Goal: Task Accomplishment & Management: Complete application form

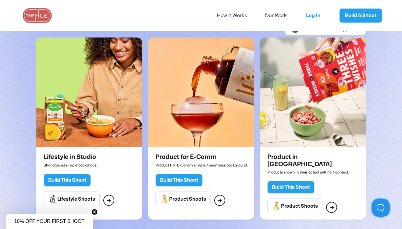
scroll to position [127, 0]
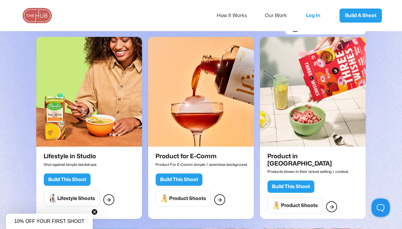
click at [174, 112] on img at bounding box center [201, 92] width 106 height 110
click at [93, 110] on img at bounding box center [89, 92] width 106 height 110
click at [273, 132] on img at bounding box center [313, 92] width 106 height 110
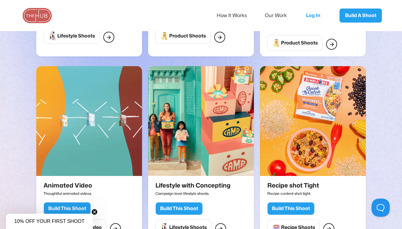
scroll to position [290, 0]
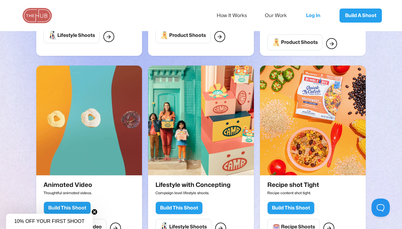
click at [181, 133] on img at bounding box center [201, 120] width 106 height 110
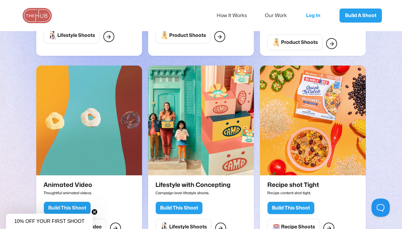
click at [119, 125] on img at bounding box center [89, 120] width 106 height 110
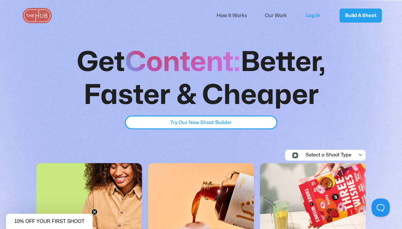
scroll to position [0, 0]
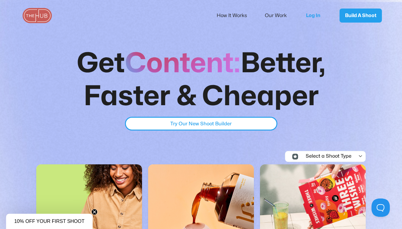
click at [273, 155] on div "Select a Shoot Type" at bounding box center [325, 155] width 51 height 5
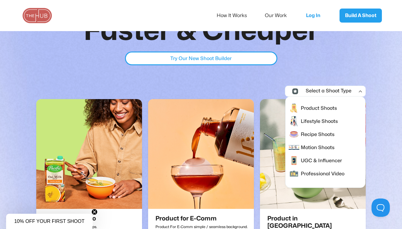
scroll to position [68, 0]
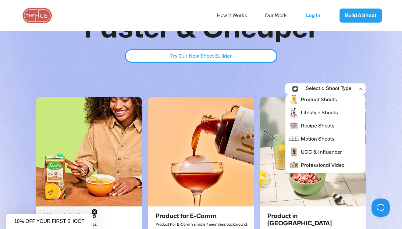
click at [242, 90] on div "Select a Shoot Type  Product Shoots Lifestyle Shoots Recipe Shoots Motion Shoo…" at bounding box center [200, 88] width 329 height 11
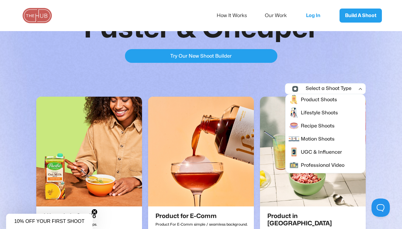
click at [208, 57] on div "Try Our New Shoot Builder" at bounding box center [200, 56] width 61 height 8
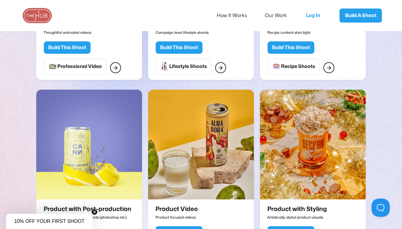
scroll to position [453, 0]
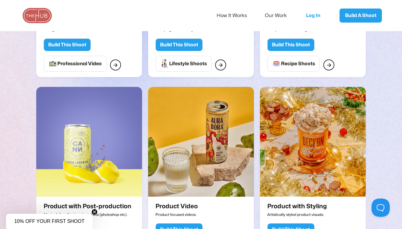
click at [206, 163] on img at bounding box center [201, 142] width 106 height 110
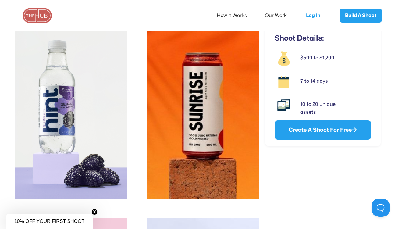
scroll to position [753, 0]
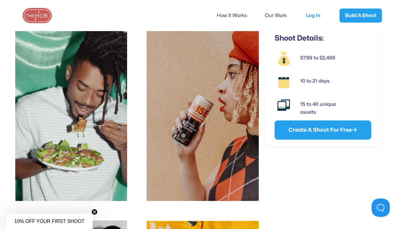
scroll to position [1164, 0]
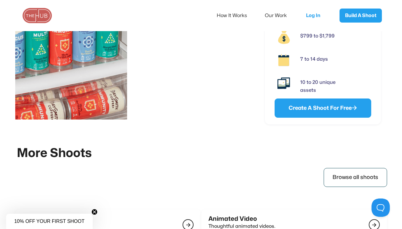
scroll to position [1254, 0]
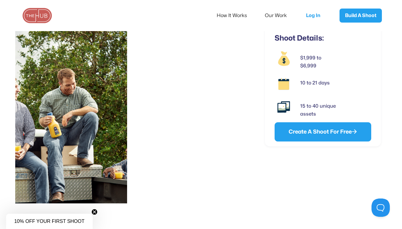
scroll to position [960, 0]
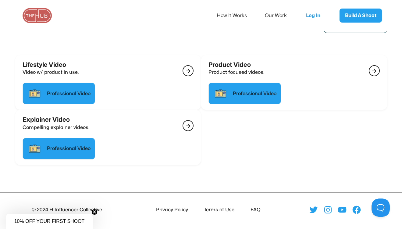
scroll to position [782, 0]
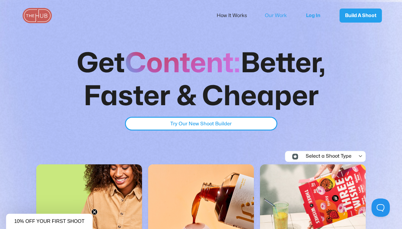
click at [274, 14] on link "Our Work" at bounding box center [280, 15] width 30 height 13
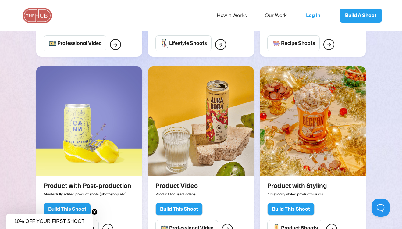
scroll to position [475, 0]
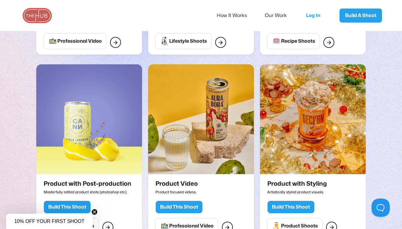
click at [216, 125] on img at bounding box center [201, 119] width 106 height 110
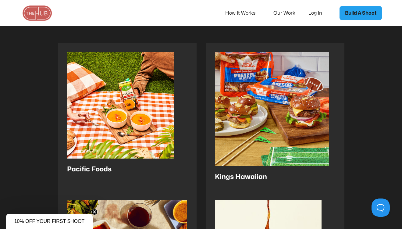
scroll to position [94, 0]
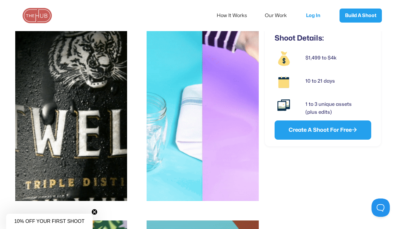
scroll to position [348, 0]
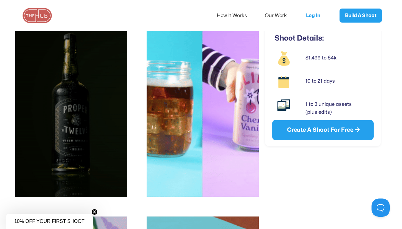
click at [323, 131] on link "Create A Shoot For Free " at bounding box center [322, 130] width 101 height 20
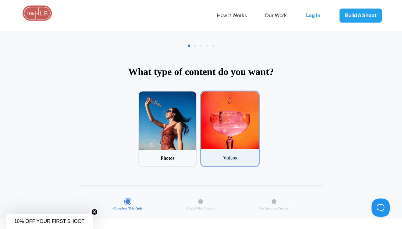
click at [230, 136] on div at bounding box center [230, 120] width 58 height 58
click at [204, 94] on input "2 Videos" at bounding box center [202, 92] width 4 height 4
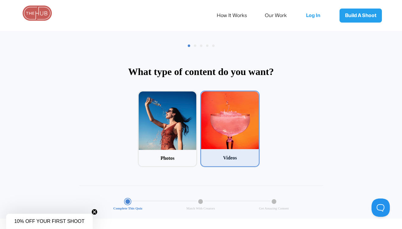
scroll to position [29, 0]
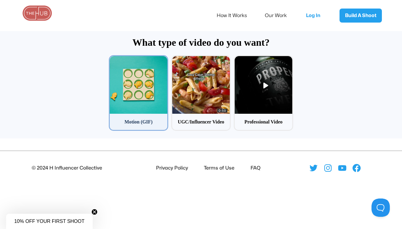
click at [138, 113] on div at bounding box center [139, 85] width 58 height 58
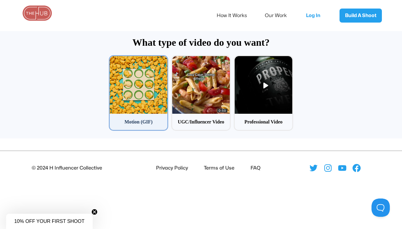
click at [113, 59] on input "1 Motion (GIF)" at bounding box center [111, 57] width 4 height 4
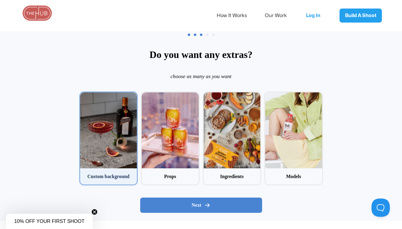
click at [104, 137] on div at bounding box center [108, 130] width 57 height 76
click at [83, 95] on input "1 Custom background" at bounding box center [81, 93] width 4 height 4
checkbox input "true"
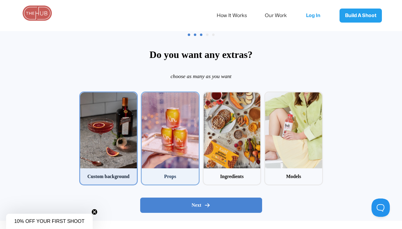
click at [184, 142] on div at bounding box center [170, 130] width 57 height 76
click at [145, 95] on input "2 Props" at bounding box center [143, 93] width 4 height 4
checkbox input "true"
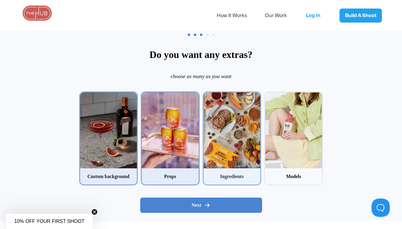
click at [239, 147] on div at bounding box center [231, 130] width 57 height 76
click at [206, 95] on input "3 Ingredients" at bounding box center [204, 93] width 4 height 4
checkbox input "true"
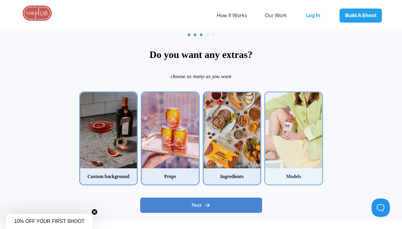
click at [293, 147] on div at bounding box center [293, 130] width 57 height 76
click at [268, 95] on input "4 Models" at bounding box center [266, 93] width 4 height 4
checkbox input "true"
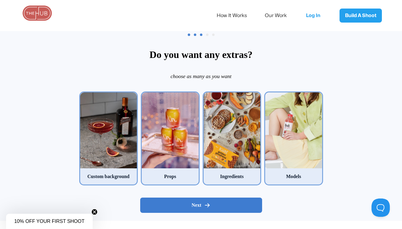
click at [212, 201] on button "Next" at bounding box center [201, 204] width 122 height 15
radio input "false"
radio input "true"
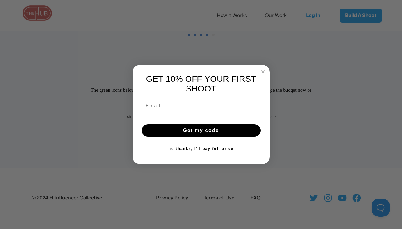
click at [261, 68] on circle "Close dialog" at bounding box center [262, 71] width 7 height 7
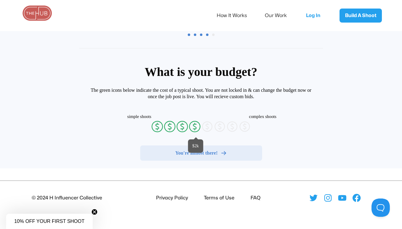
radio input "false"
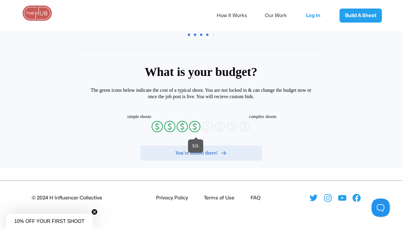
radio input "false"
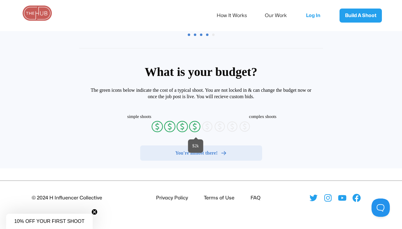
radio input "false"
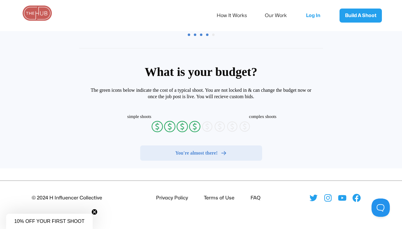
radio input "false"
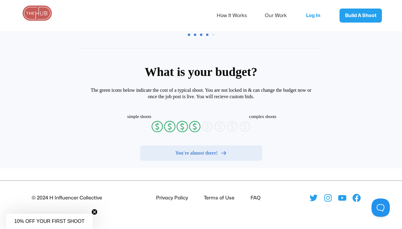
radio input "false"
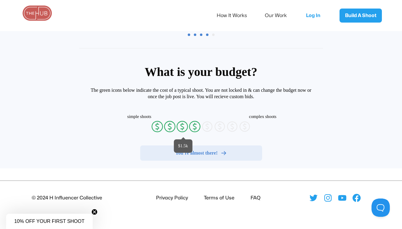
radio input "false"
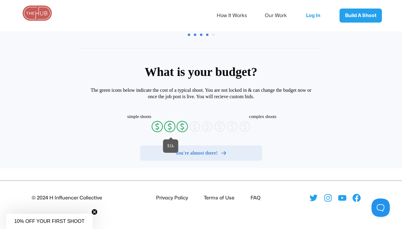
radio input "false"
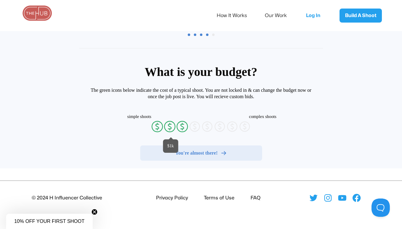
radio input "false"
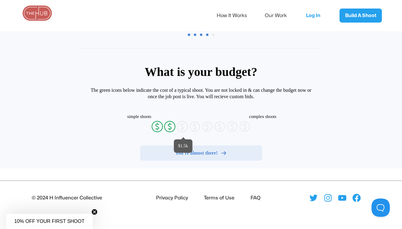
radio input "false"
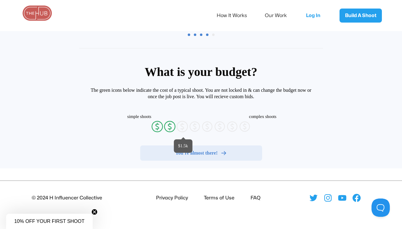
radio input "false"
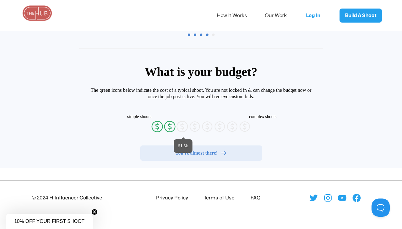
radio input "false"
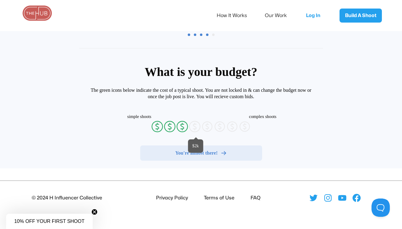
radio input "false"
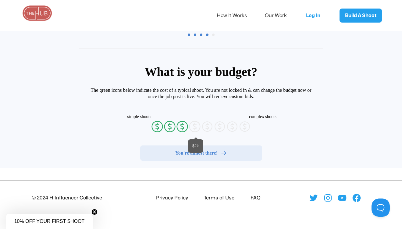
radio input "false"
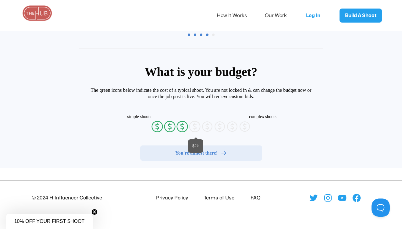
radio input "false"
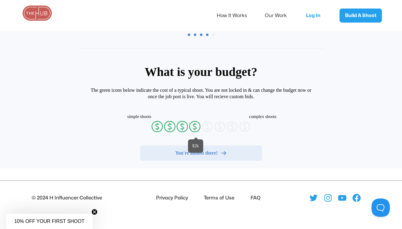
radio input "false"
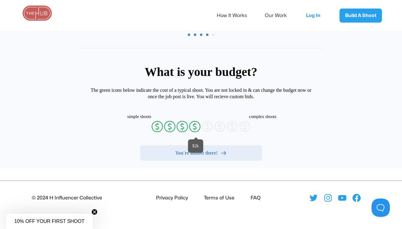
radio input "false"
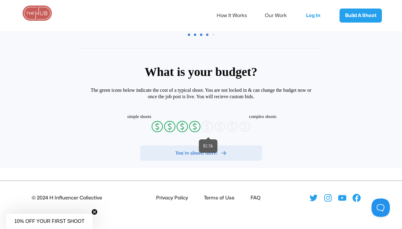
radio input "false"
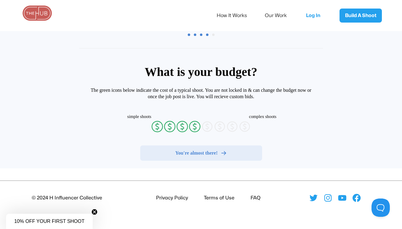
radio input "false"
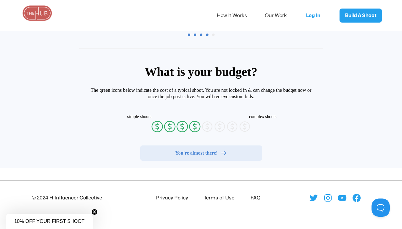
radio input "false"
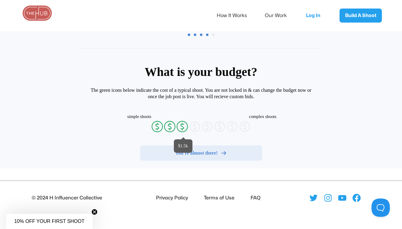
radio input "false"
click at [181, 127] on icon "currency-dollar-circle" at bounding box center [182, 126] width 12 height 12
radio input "true"
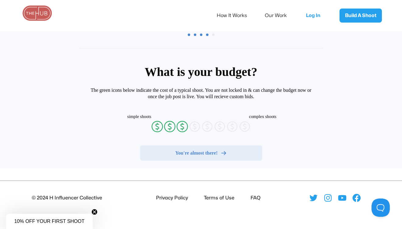
radio input "false"
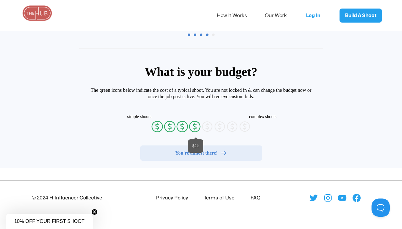
radio input "false"
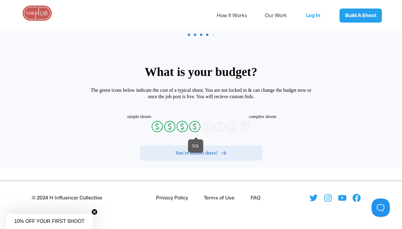
radio input "false"
click at [193, 128] on icon "currency-dollar-circle" at bounding box center [194, 126] width 12 height 12
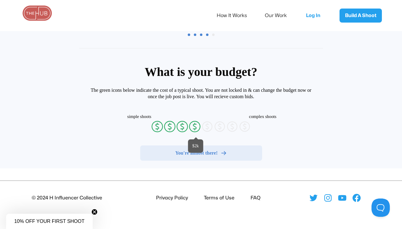
radio input "true"
radio input "false"
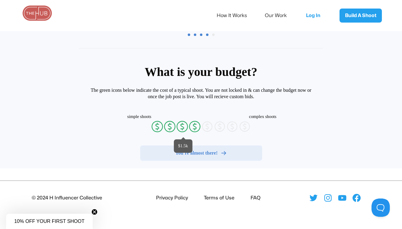
radio input "false"
click at [184, 126] on icon "currency-dollar-circle" at bounding box center [182, 126] width 12 height 12
radio input "true"
radio input "false"
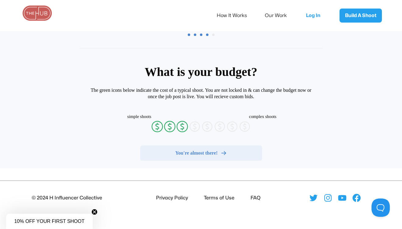
radio input "false"
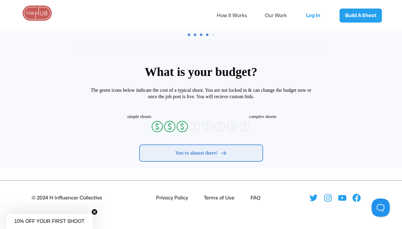
click at [210, 151] on span "You're almost there!" at bounding box center [196, 153] width 42 height 6
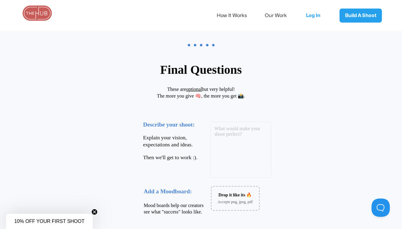
scroll to position [18, 0]
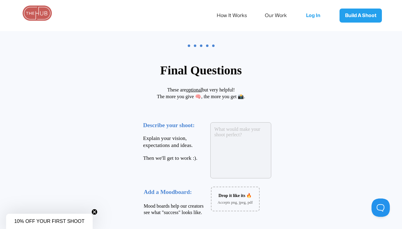
click at [218, 140] on textarea at bounding box center [240, 150] width 61 height 56
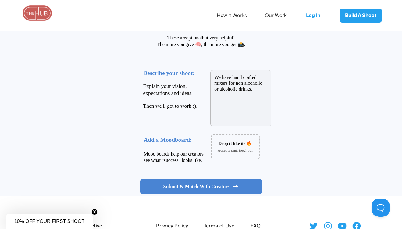
scroll to position [74, 0]
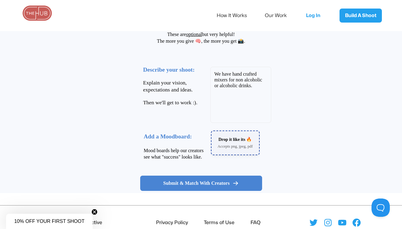
click at [237, 140] on div "Drop it like its 🔥" at bounding box center [234, 139] width 47 height 4
click at [264, 104] on textarea "We have hand crafted mixers for non alcoholic or alcoholic drinks." at bounding box center [240, 95] width 61 height 56
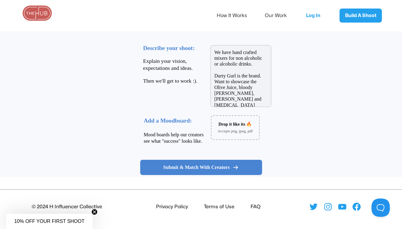
scroll to position [96, 0]
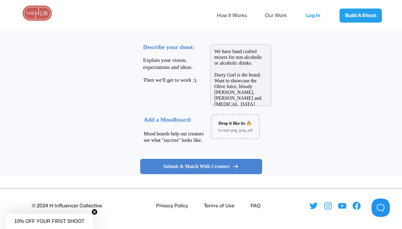
type textarea "We have hand crafted mixers for non alcoholic or alcoholic drinks. Durty Gurl i…"
click at [229, 126] on div "Accepts png, jpeg, pdf" at bounding box center [234, 128] width 47 height 7
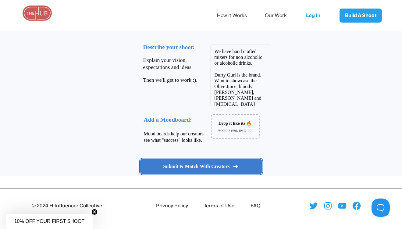
click at [225, 164] on span "Submit & Match With Creators" at bounding box center [196, 166] width 66 height 6
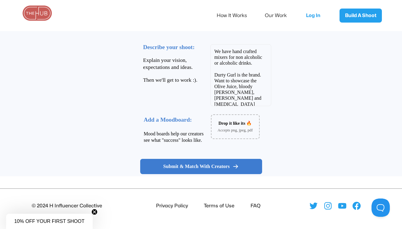
scroll to position [29, 0]
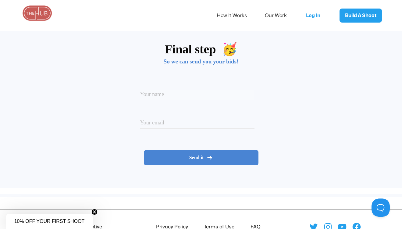
click at [163, 92] on input at bounding box center [197, 95] width 114 height 10
click at [176, 89] on div "Amanda H Option 1 Option 2 Please enter your name" at bounding box center [201, 95] width 122 height 35
click at [174, 95] on input "Amanda H" at bounding box center [197, 95] width 114 height 10
type input "Amanda H"
click at [162, 125] on input at bounding box center [197, 123] width 114 height 10
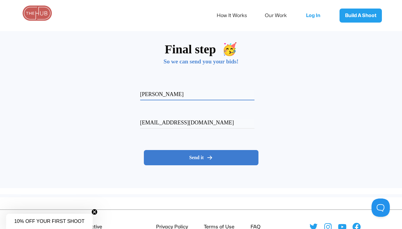
type input "amandaleighharrington@gmail.com"
click at [195, 157] on span "Send it" at bounding box center [196, 157] width 15 height 6
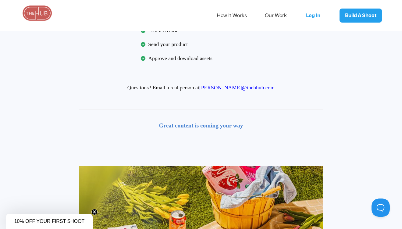
scroll to position [0, 0]
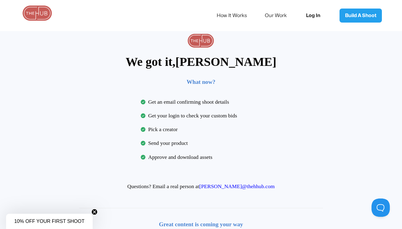
click at [310, 14] on link "Log In" at bounding box center [315, 15] width 30 height 20
click at [33, 17] on img at bounding box center [37, 12] width 30 height 15
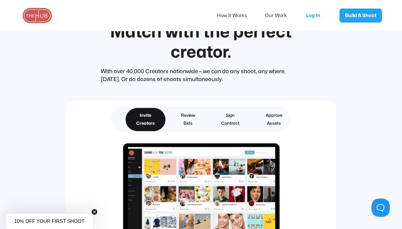
scroll to position [1420, 0]
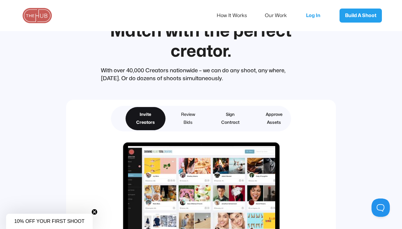
click at [178, 117] on link "Review Bids" at bounding box center [187, 118] width 35 height 23
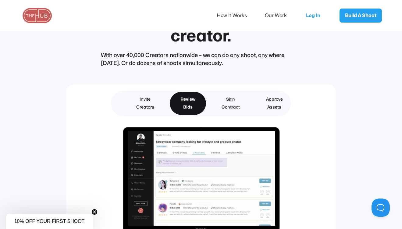
scroll to position [1436, 0]
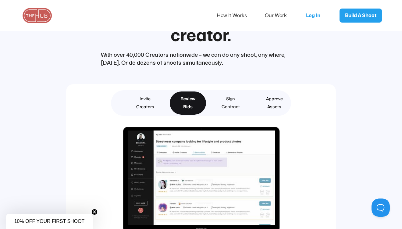
click at [231, 97] on div "Sign Contract" at bounding box center [230, 103] width 18 height 16
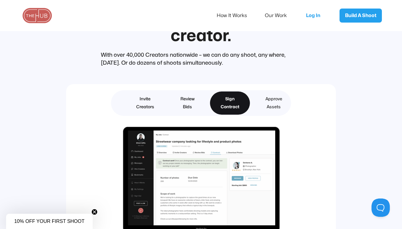
click at [273, 100] on div "Approve Assets" at bounding box center [273, 103] width 17 height 16
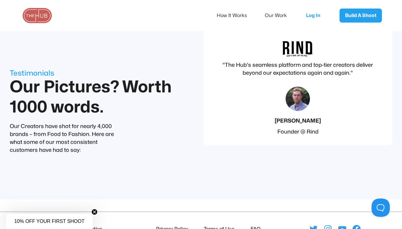
scroll to position [2222, 0]
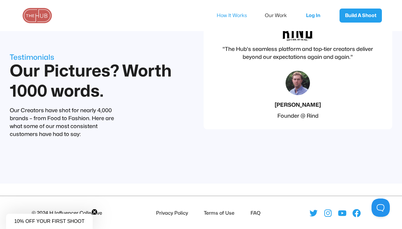
click at [229, 16] on link "How It Works" at bounding box center [235, 15] width 38 height 13
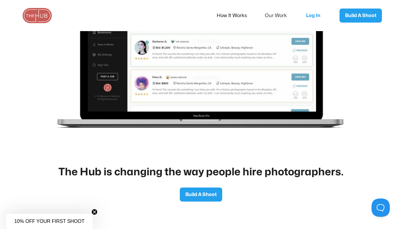
scroll to position [1011, 0]
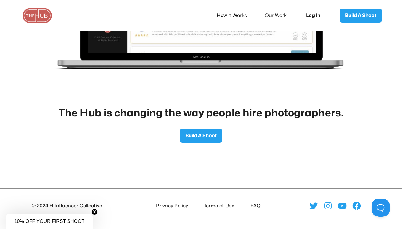
click at [310, 17] on link "Log In" at bounding box center [315, 15] width 30 height 20
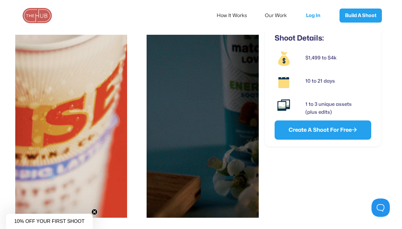
scroll to position [128, 0]
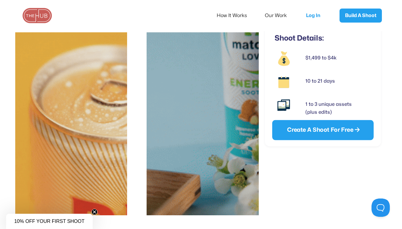
click at [319, 132] on link "Create A Shoot For Free " at bounding box center [322, 130] width 101 height 20
